Goal: Transaction & Acquisition: Subscribe to service/newsletter

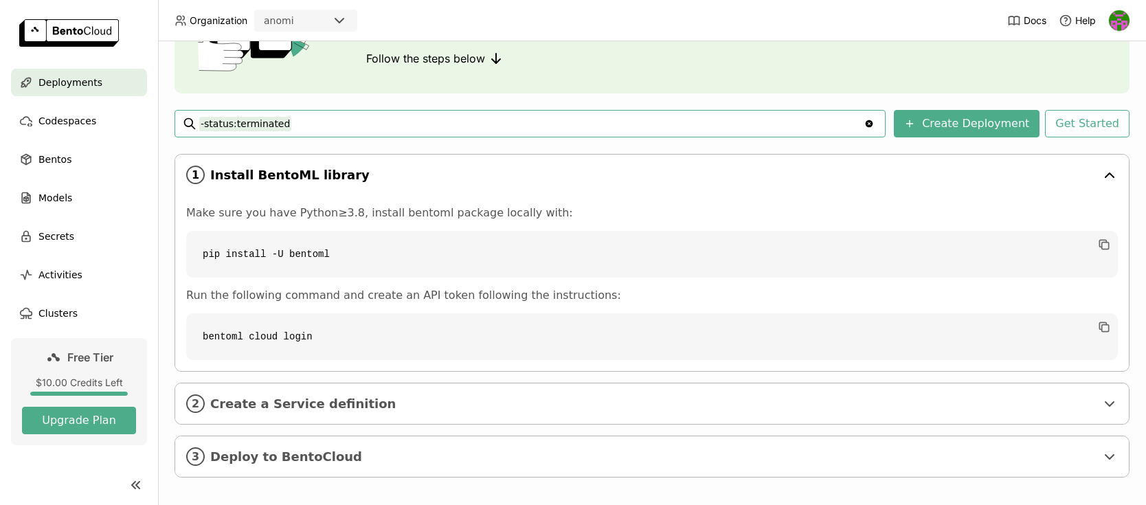
scroll to position [147, 0]
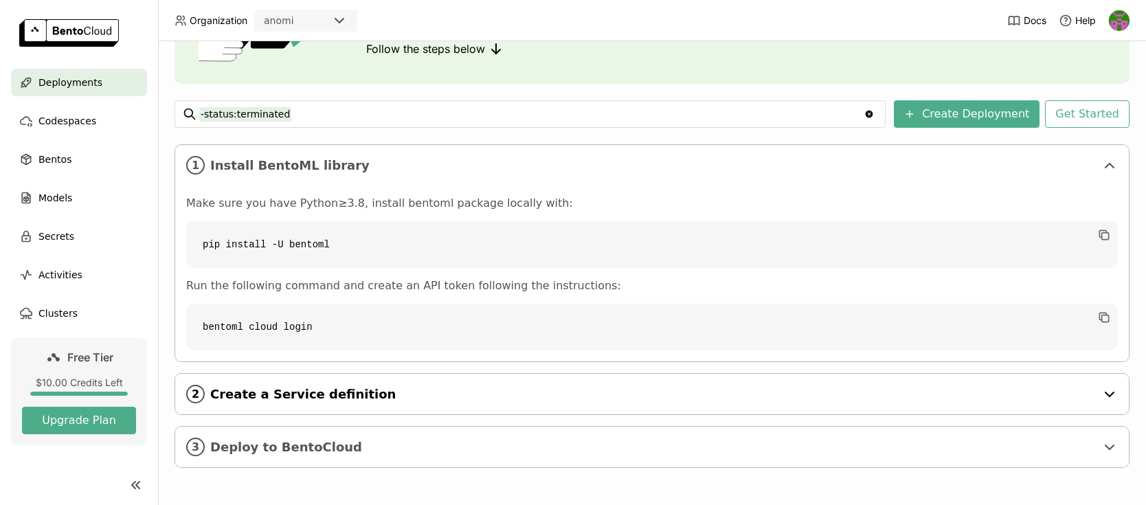
click at [351, 398] on span "Create a Service definition" at bounding box center [653, 394] width 886 height 15
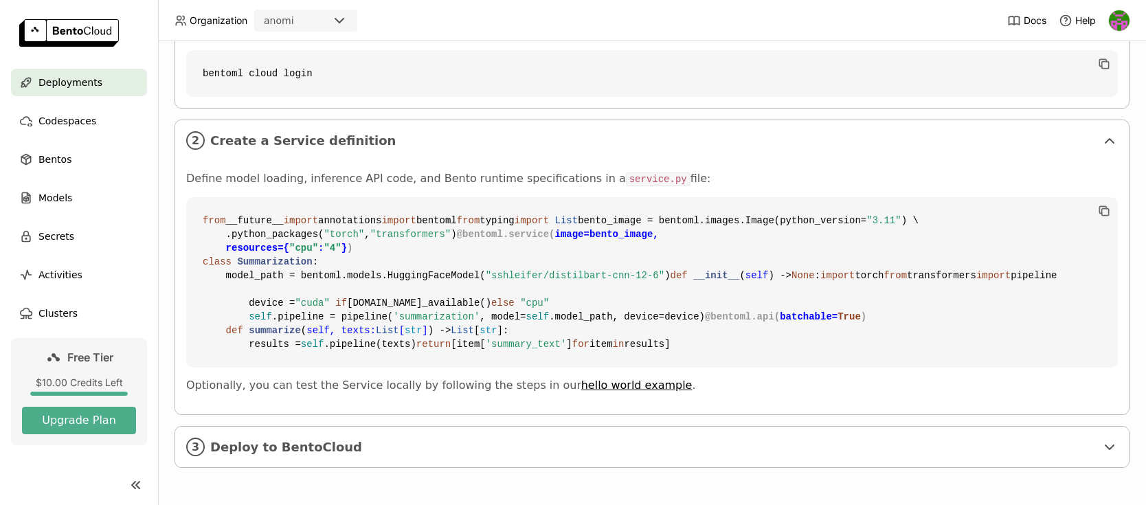
scroll to position [649, 0]
click at [329, 444] on span "Deploy to BentoCloud" at bounding box center [653, 447] width 886 height 15
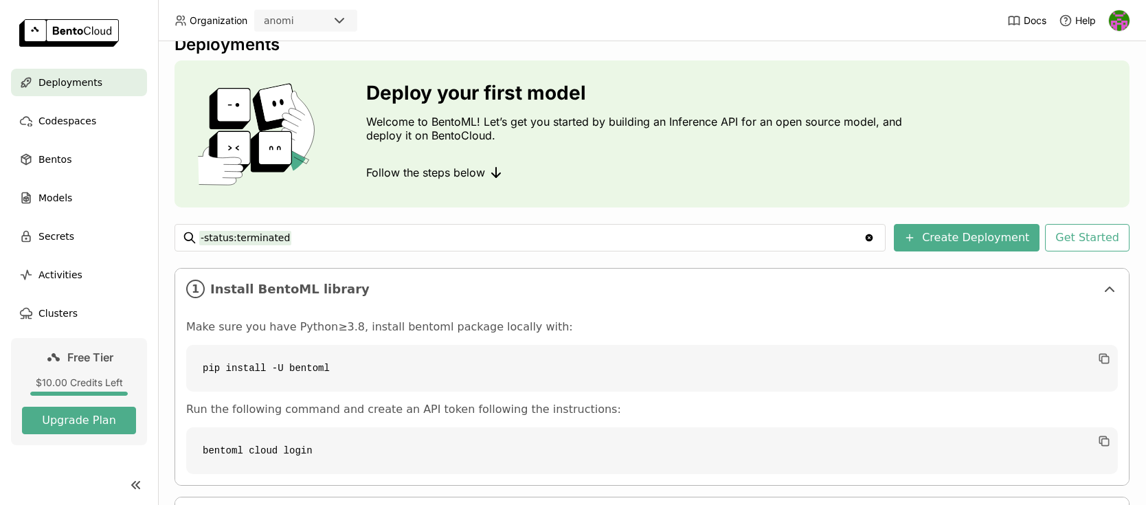
scroll to position [0, 0]
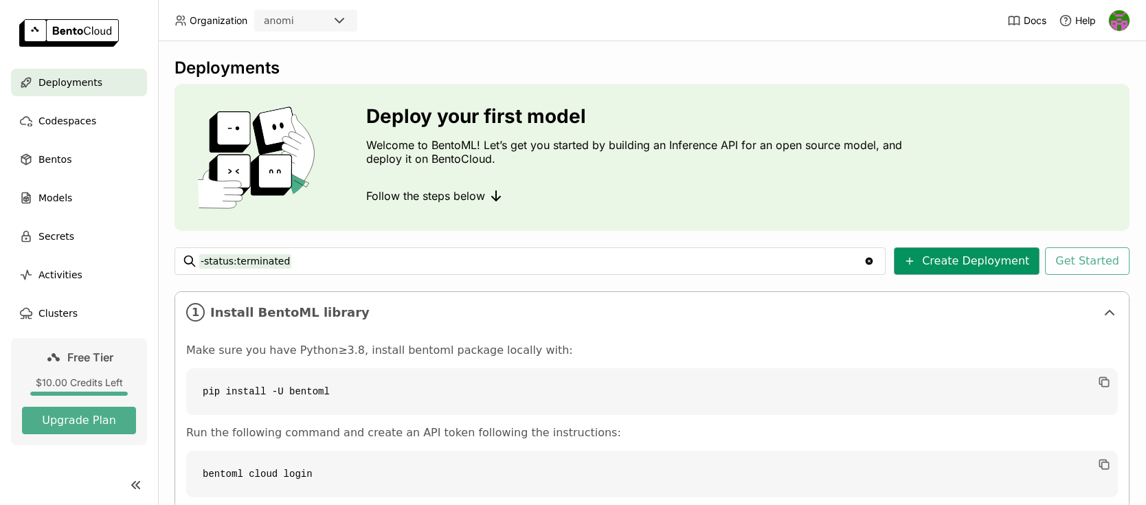
click at [987, 264] on button "Create Deployment" at bounding box center [967, 260] width 146 height 27
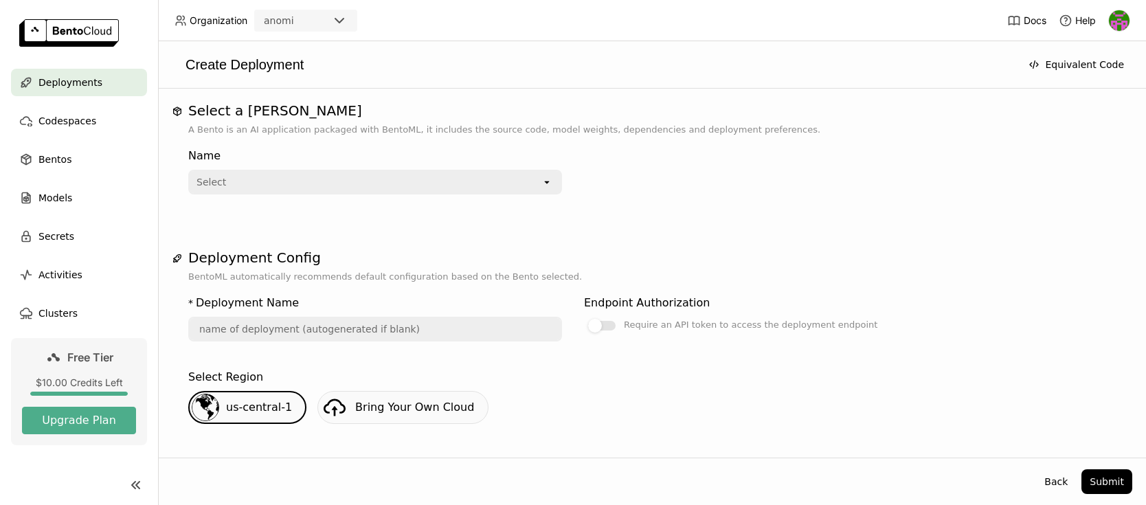
click at [418, 189] on div "Select" at bounding box center [366, 182] width 352 height 22
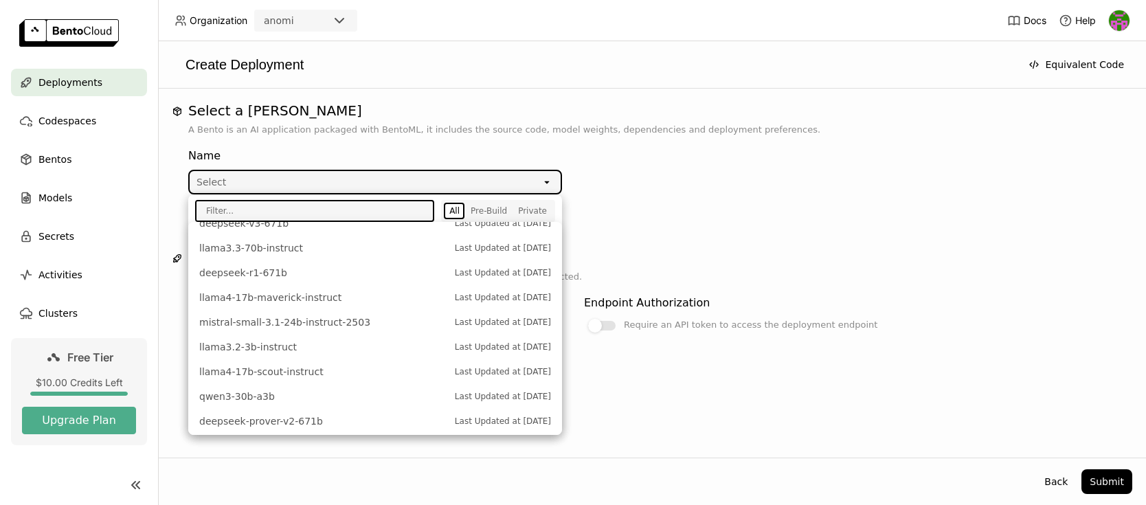
scroll to position [554, 0]
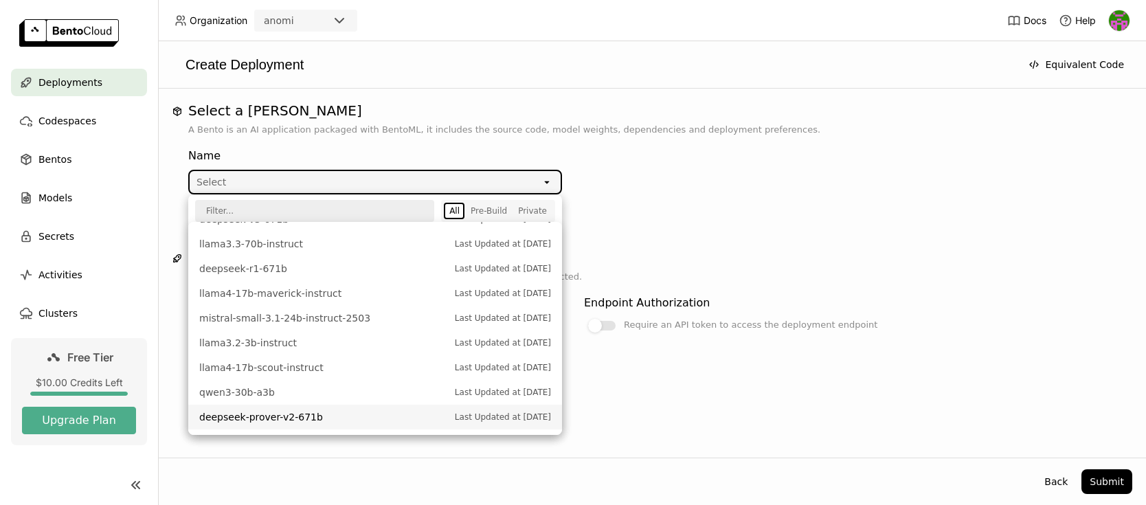
click at [278, 420] on span "deepseek-prover-v2-671b" at bounding box center [323, 417] width 249 height 14
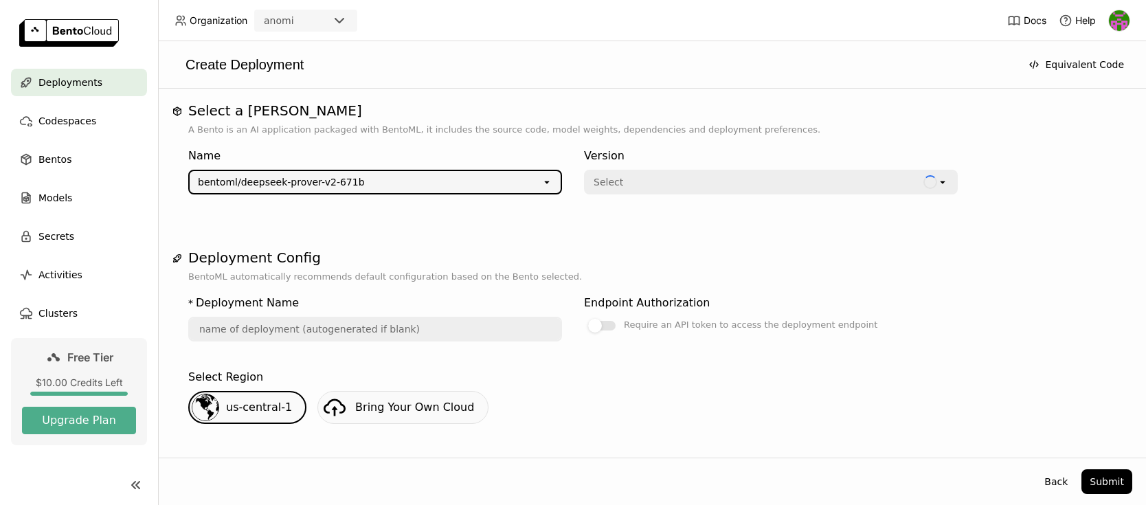
click at [646, 178] on div "Select" at bounding box center [754, 182] width 338 height 22
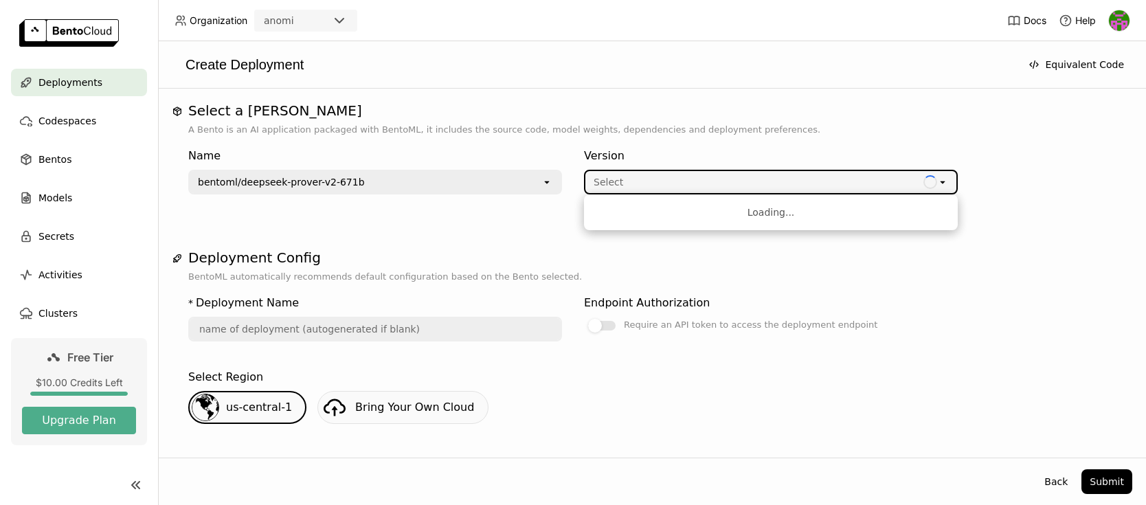
type input "deepseek-prover-v-2-671-b-ni0b"
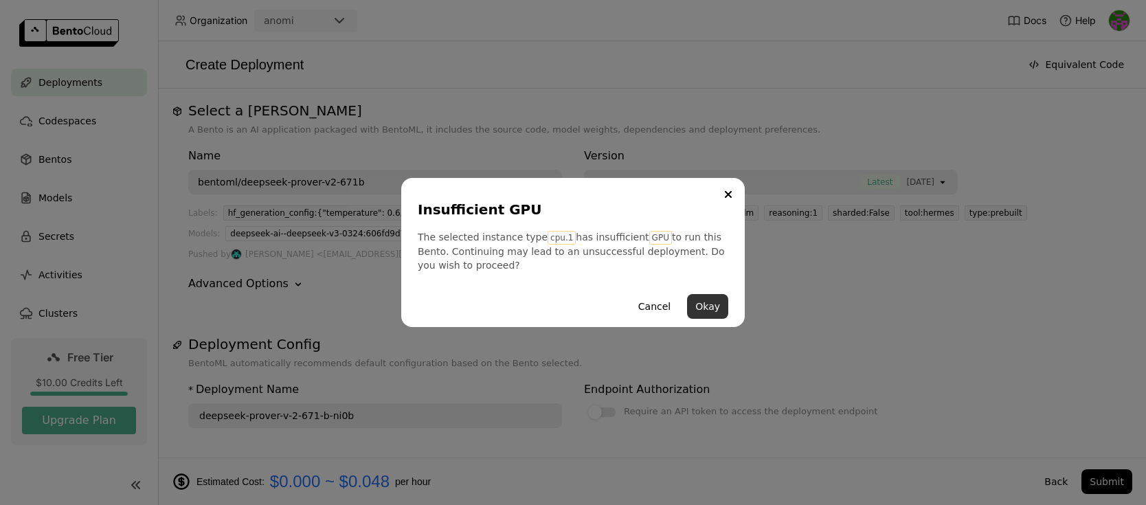
click at [695, 307] on button "Okay" at bounding box center [707, 306] width 41 height 25
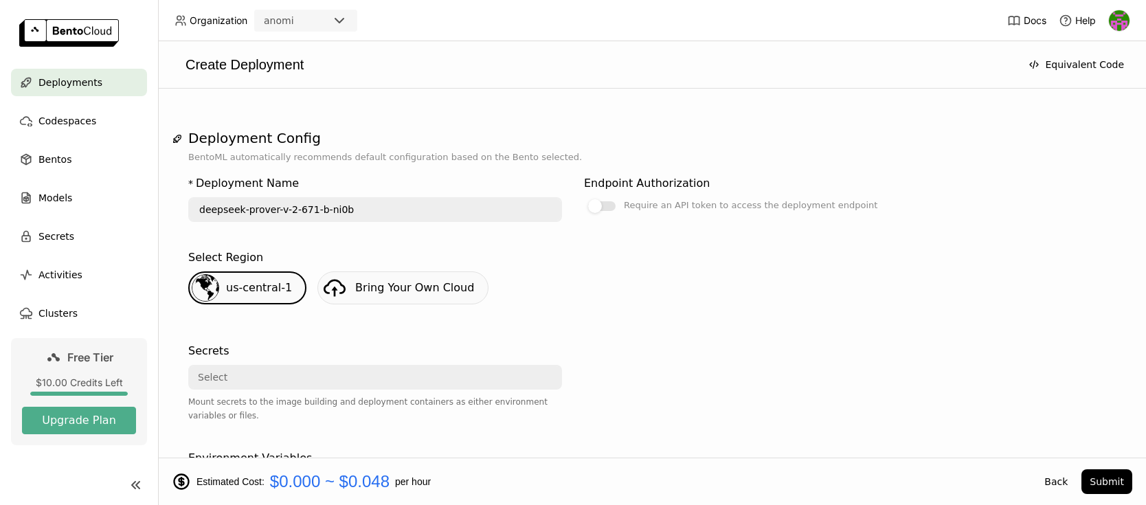
scroll to position [137, 0]
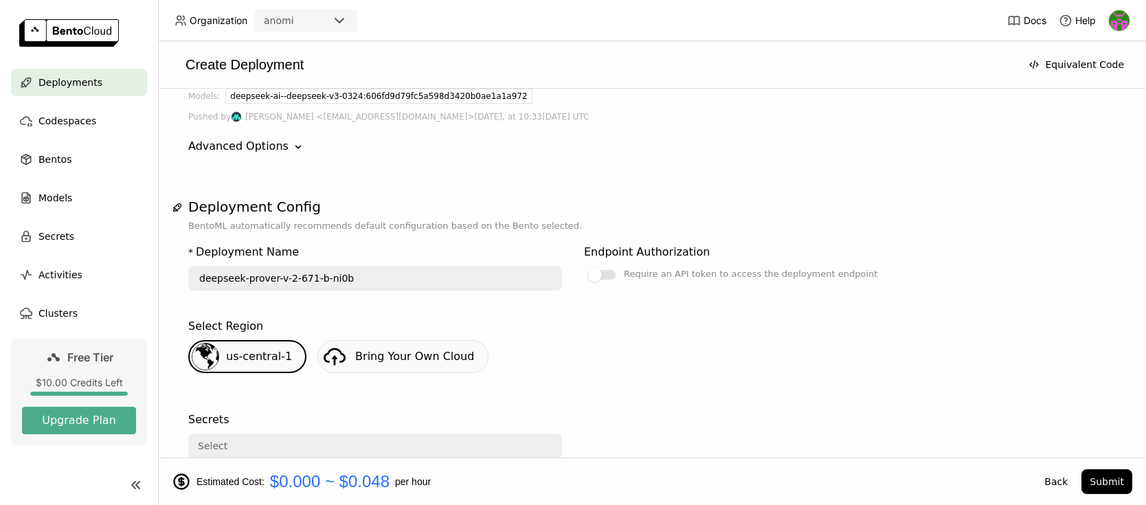
click at [1103, 473] on button "Submit" at bounding box center [1106, 481] width 51 height 25
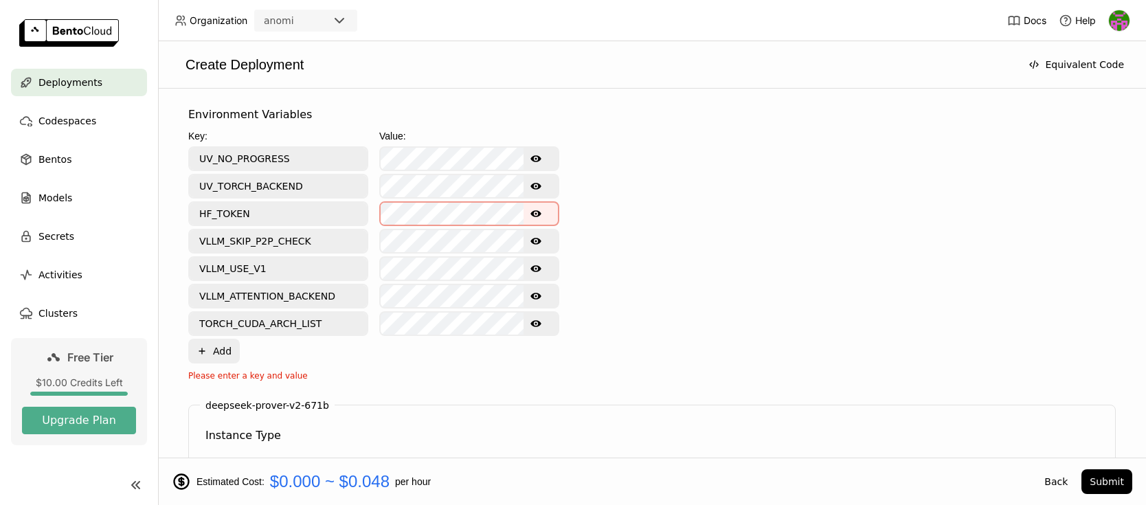
scroll to position [412, 0]
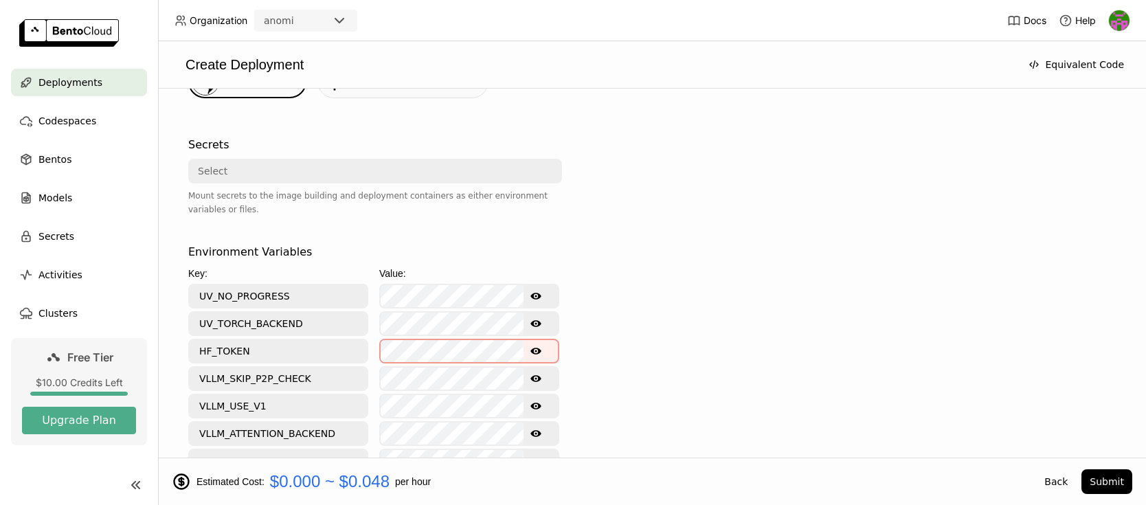
click at [354, 174] on div "Select" at bounding box center [371, 171] width 363 height 22
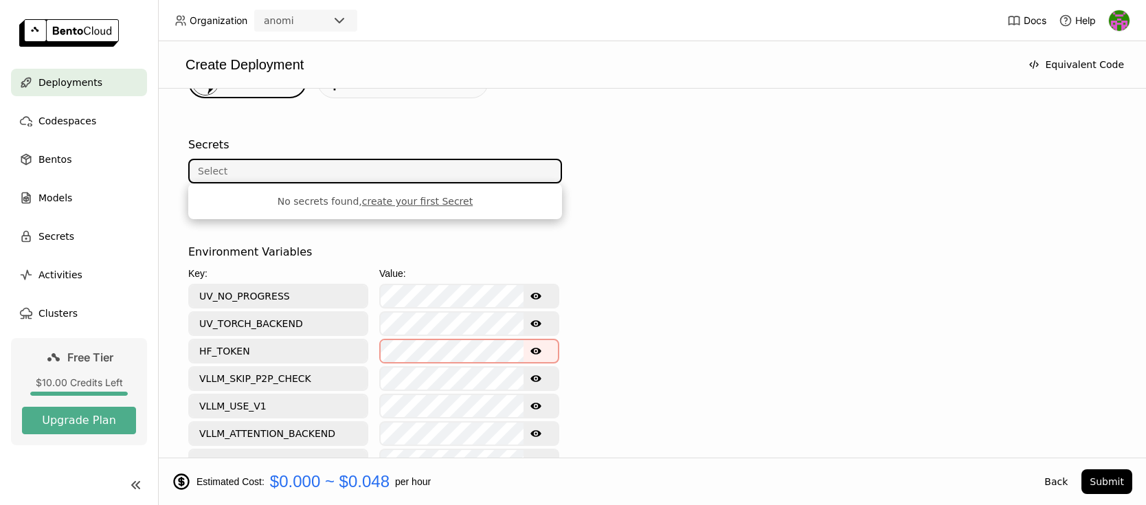
click at [728, 245] on div "Environment Variables Key: Value: UV_NO_PROGRESS Show password text UV_TORCH_BA…" at bounding box center [651, 382] width 927 height 276
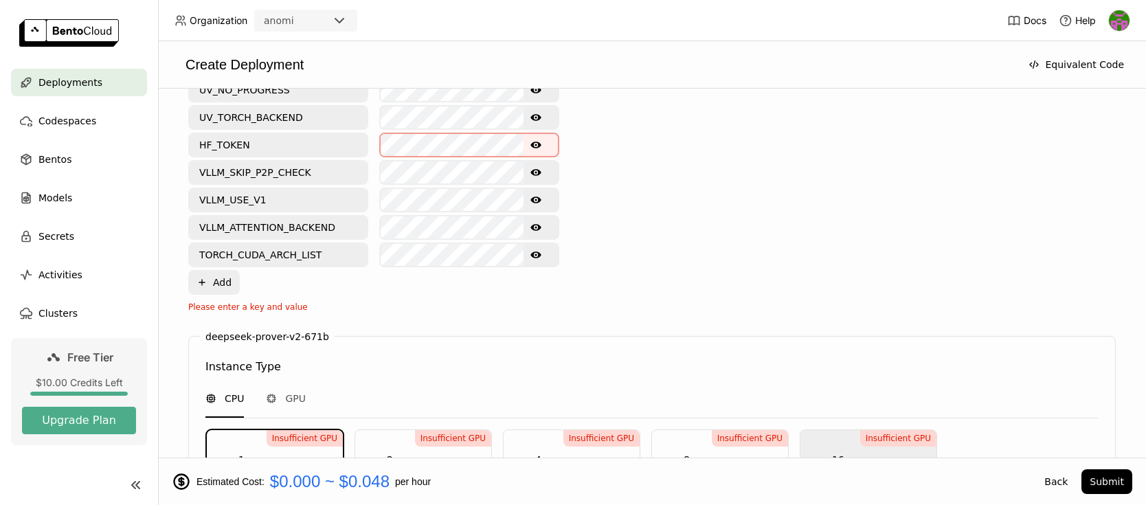
scroll to position [893, 0]
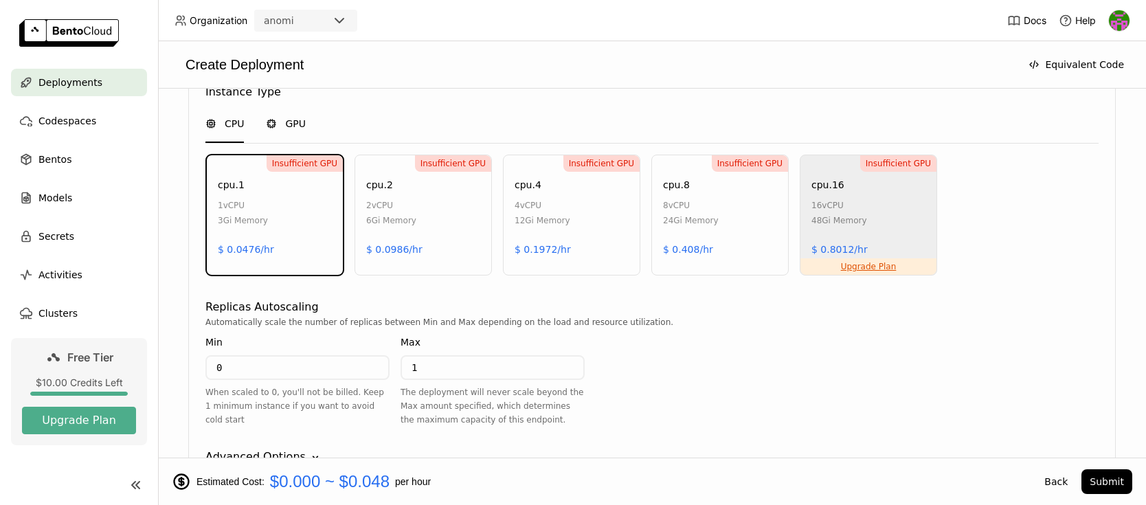
click at [295, 127] on span "GPU" at bounding box center [295, 124] width 21 height 14
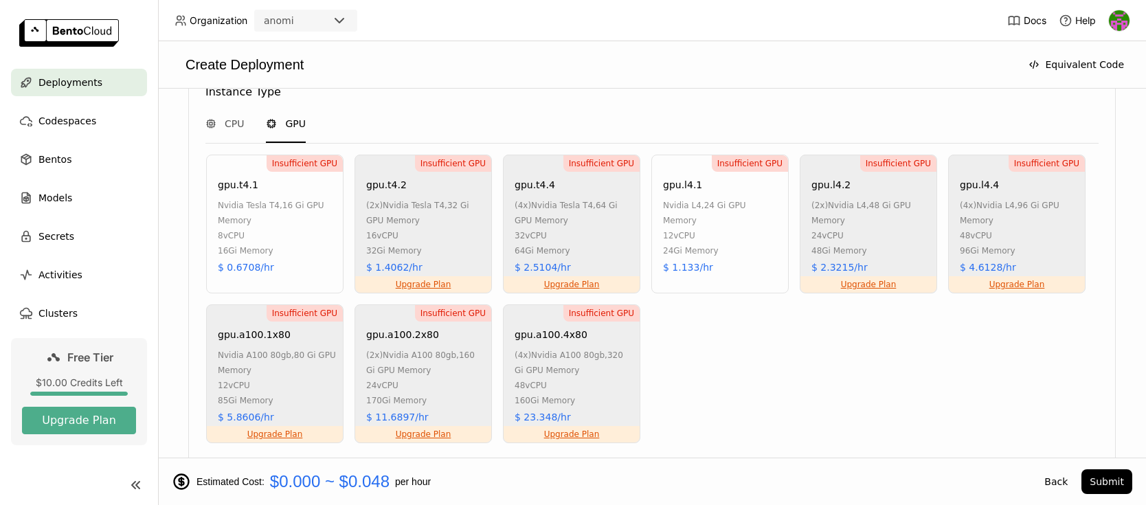
click at [306, 217] on div "nvidia tesla t4 , 16 Gi GPU Memory" at bounding box center [277, 213] width 118 height 30
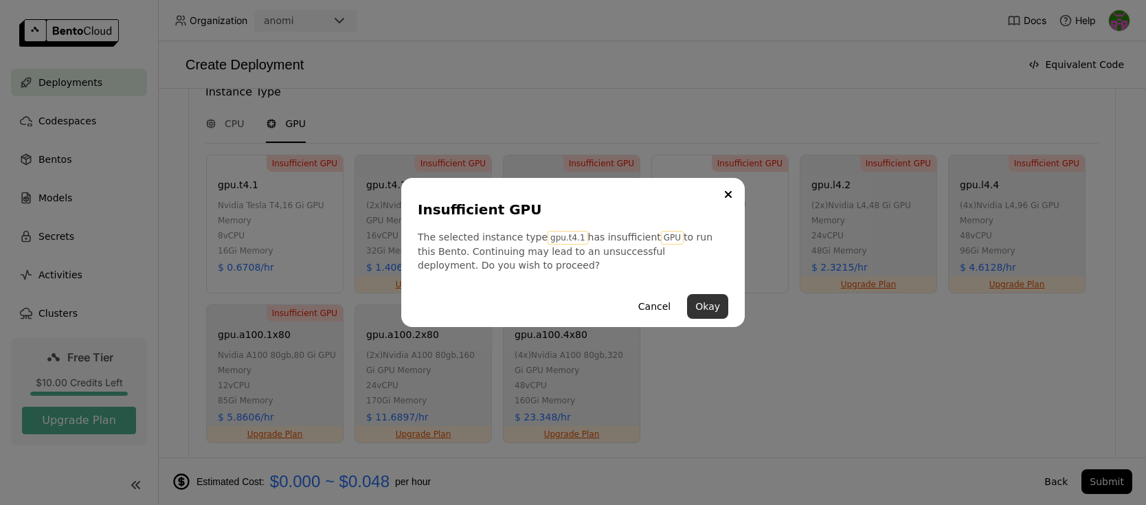
click at [717, 304] on button "Okay" at bounding box center [707, 306] width 41 height 25
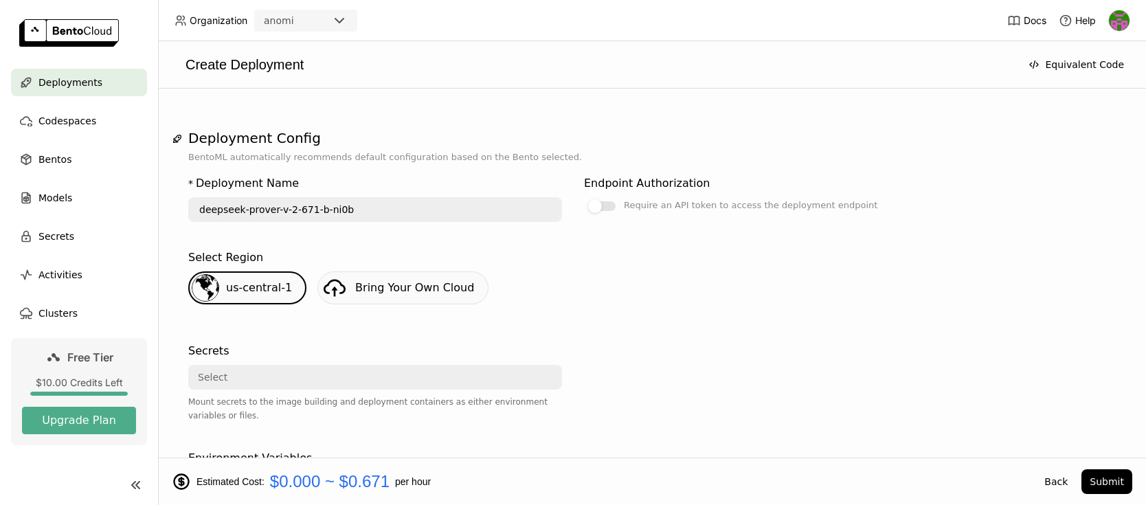
scroll to position [0, 0]
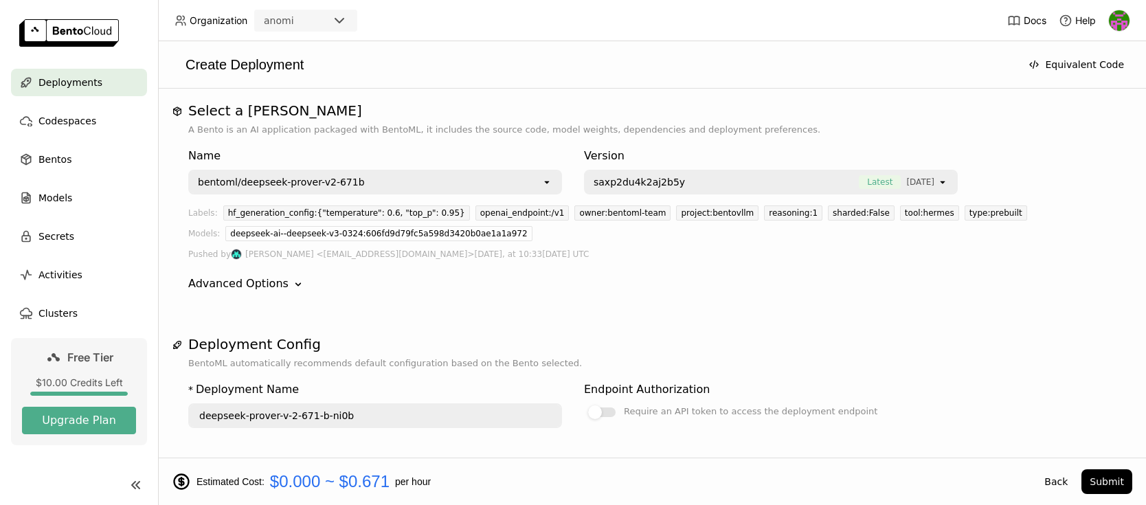
click at [231, 280] on div "Advanced Options" at bounding box center [238, 283] width 100 height 16
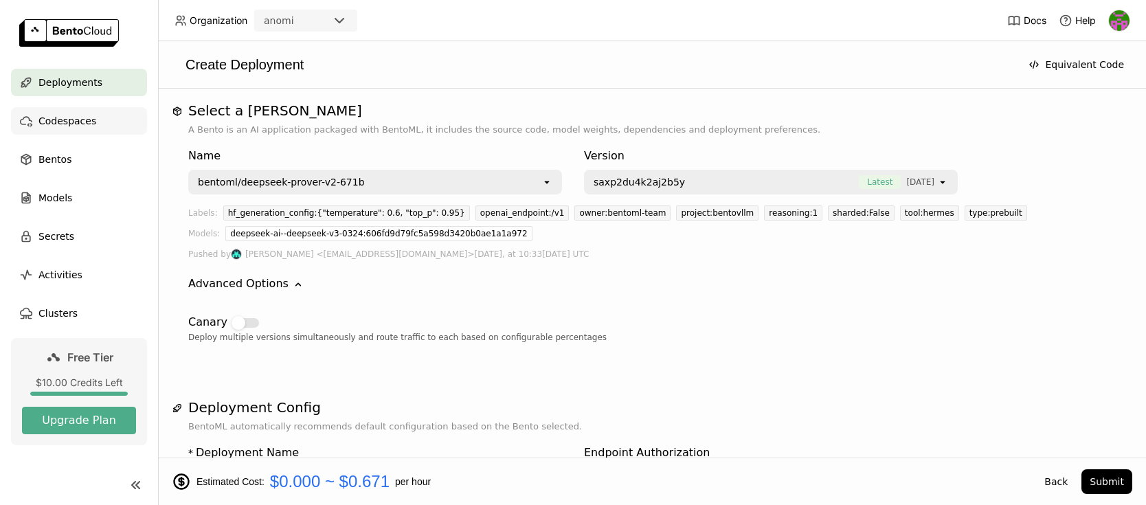
click at [84, 121] on span "Codespaces" at bounding box center [67, 121] width 58 height 16
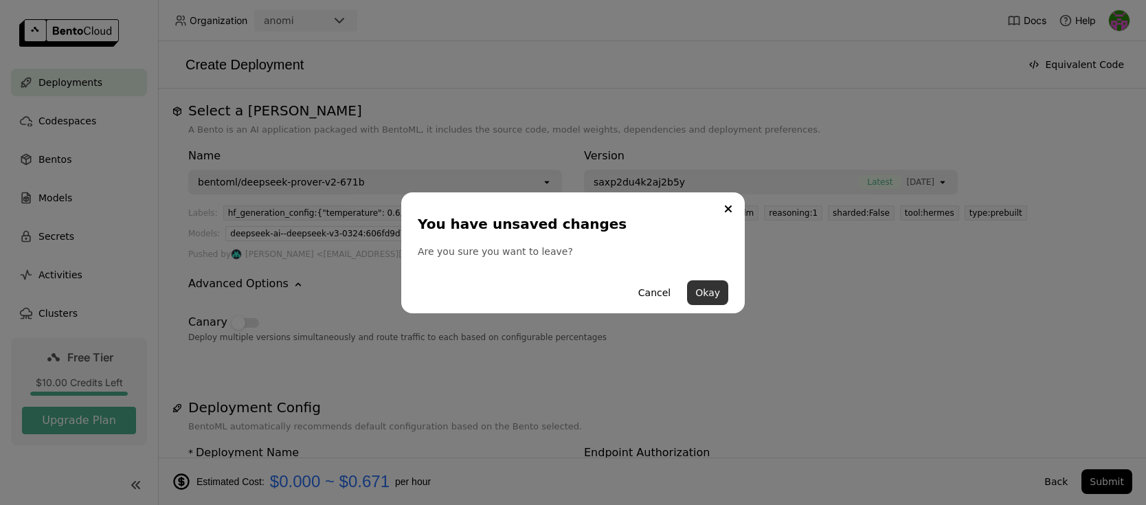
click at [705, 286] on button "Okay" at bounding box center [707, 292] width 41 height 25
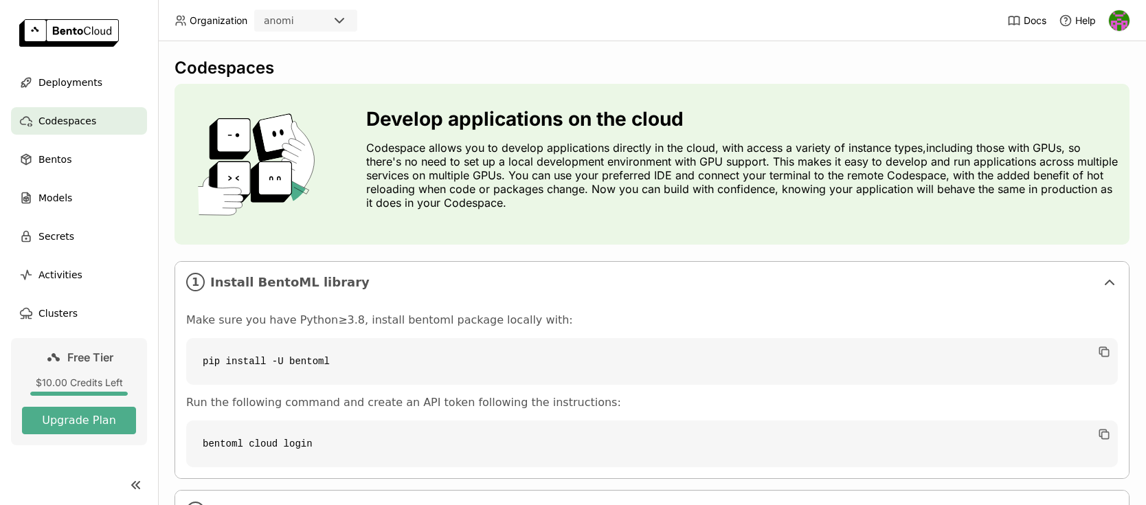
scroll to position [117, 0]
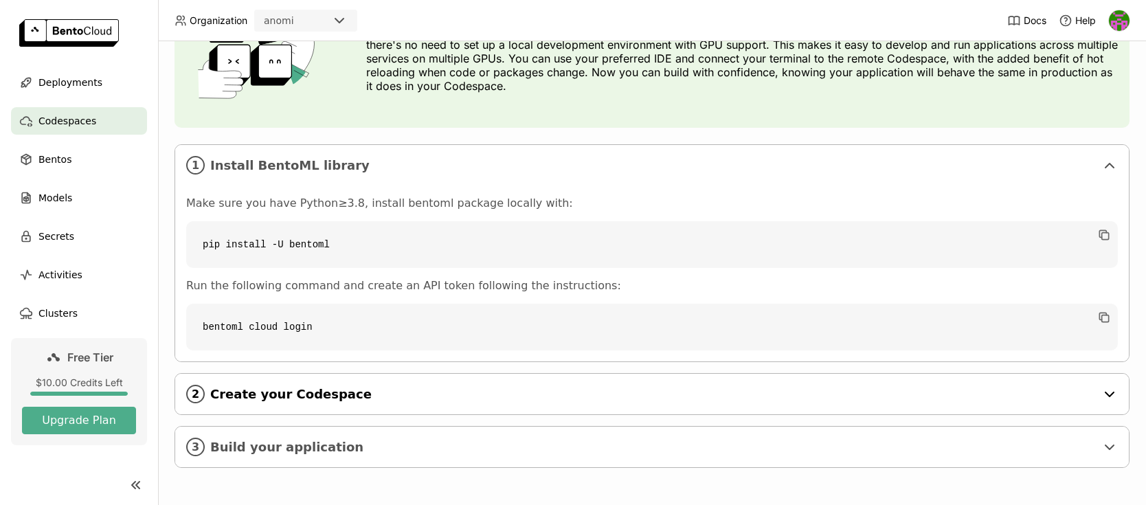
click at [303, 401] on span "Create your Codespace" at bounding box center [653, 394] width 886 height 15
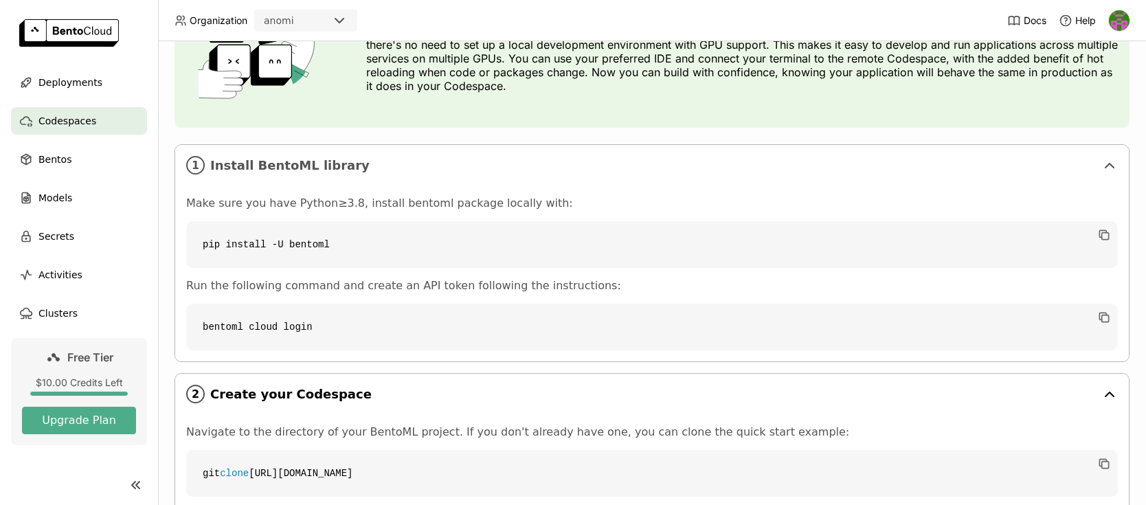
scroll to position [293, 0]
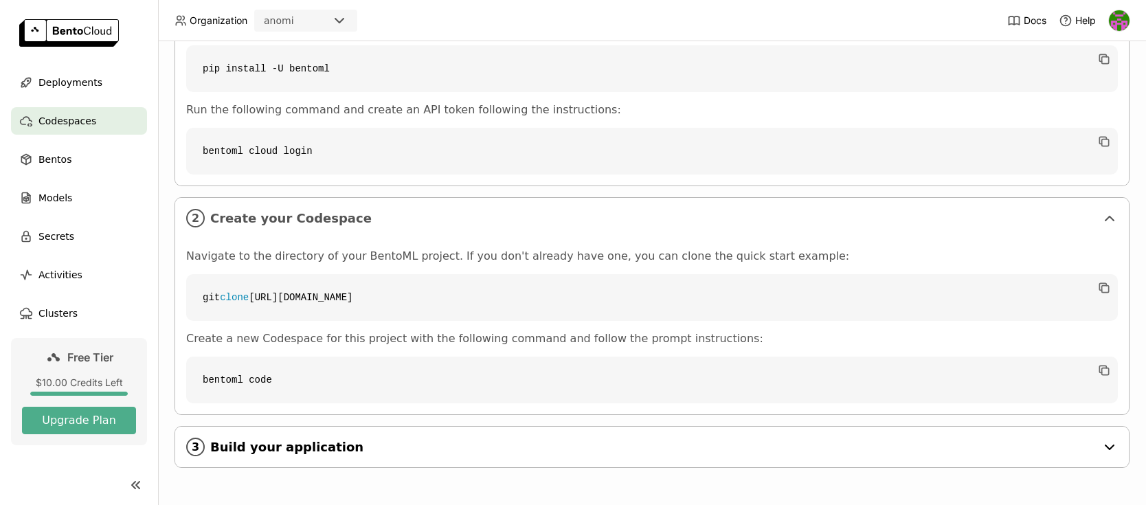
click at [282, 454] on span "Build your application" at bounding box center [653, 447] width 886 height 15
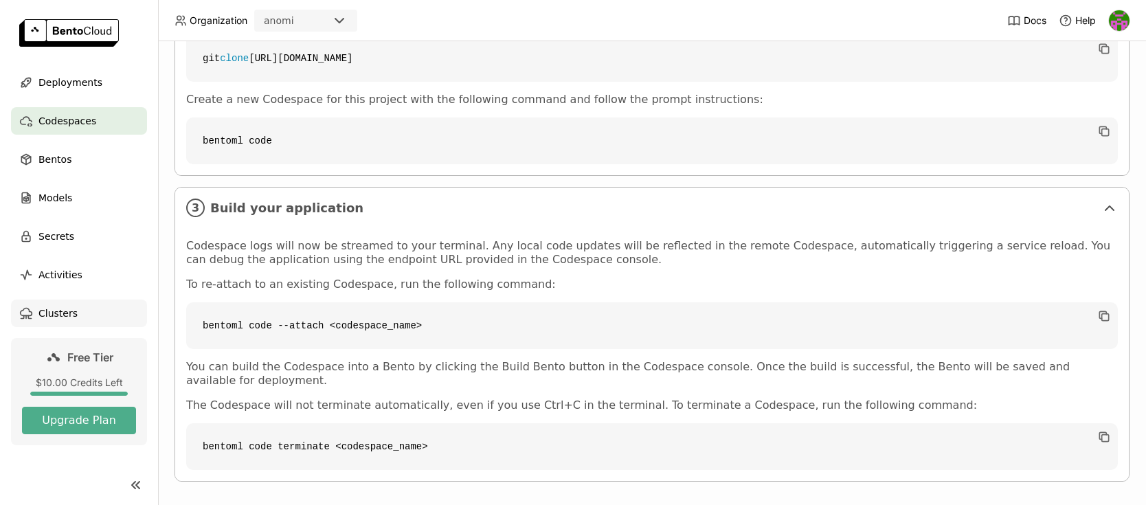
scroll to position [12, 0]
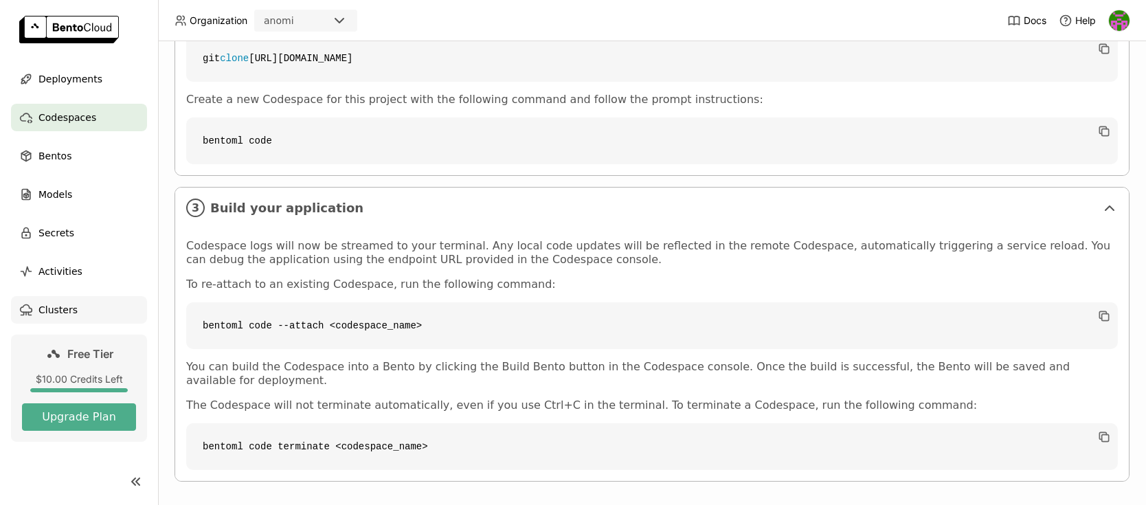
click at [71, 302] on span "Clusters" at bounding box center [57, 310] width 39 height 16
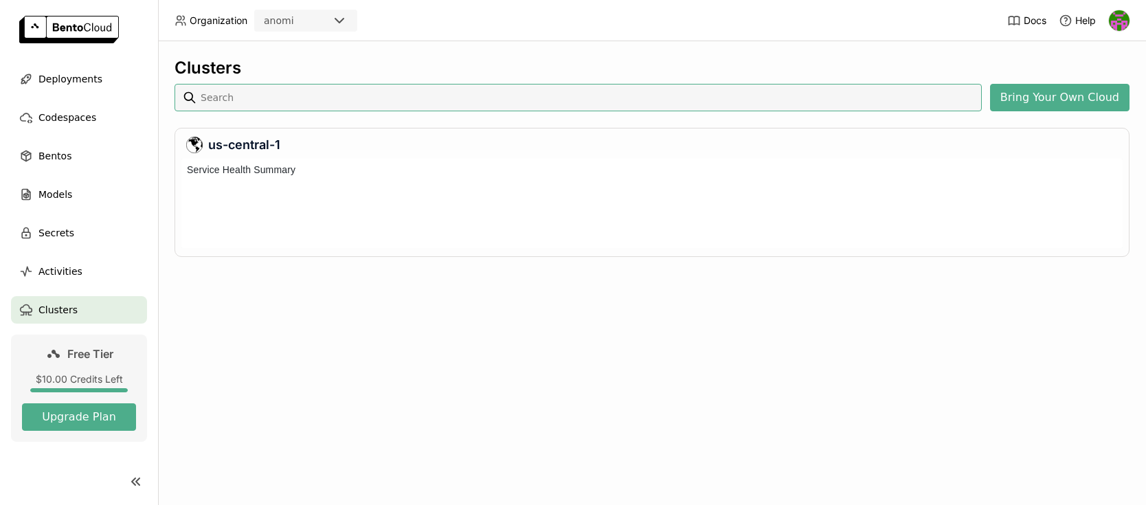
scroll to position [84, 936]
click at [1120, 14] on img at bounding box center [1119, 20] width 21 height 21
click at [1094, 69] on span "Billing" at bounding box center [1088, 72] width 25 height 12
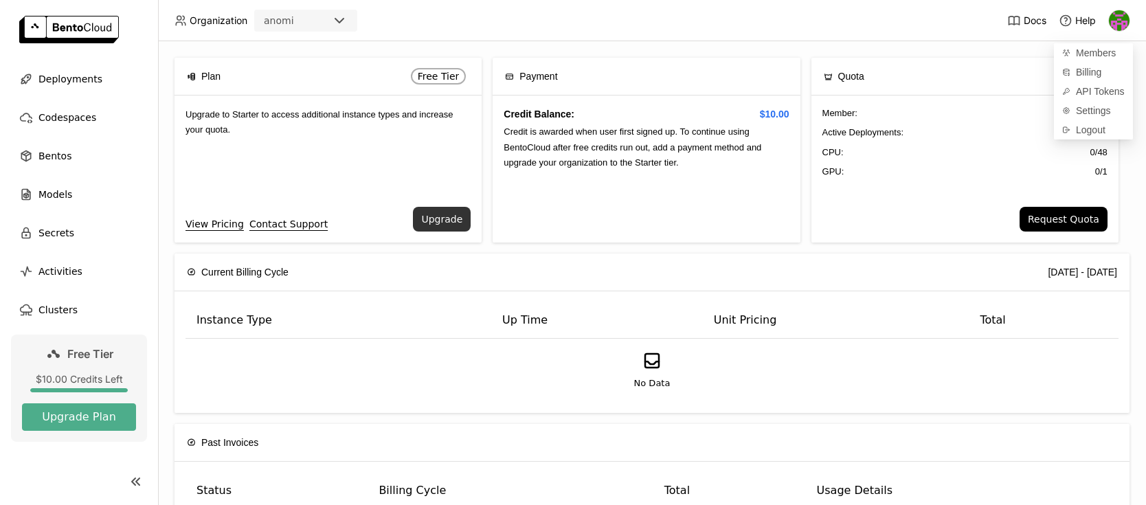
click at [453, 214] on button "Upgrade" at bounding box center [442, 219] width 58 height 25
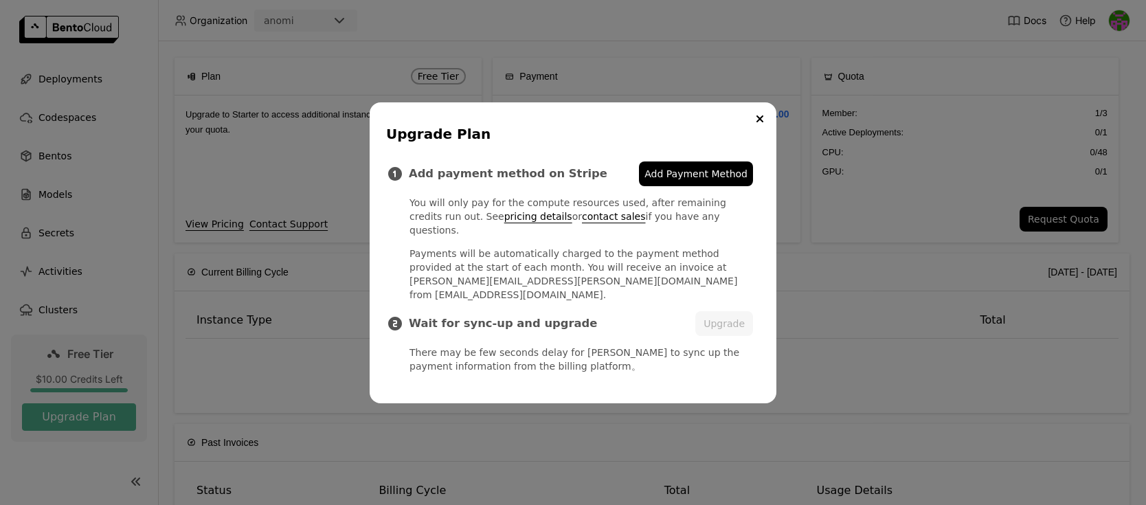
click at [691, 181] on span "Add Payment Method" at bounding box center [695, 174] width 103 height 14
